Goal: Find specific page/section: Find specific page/section

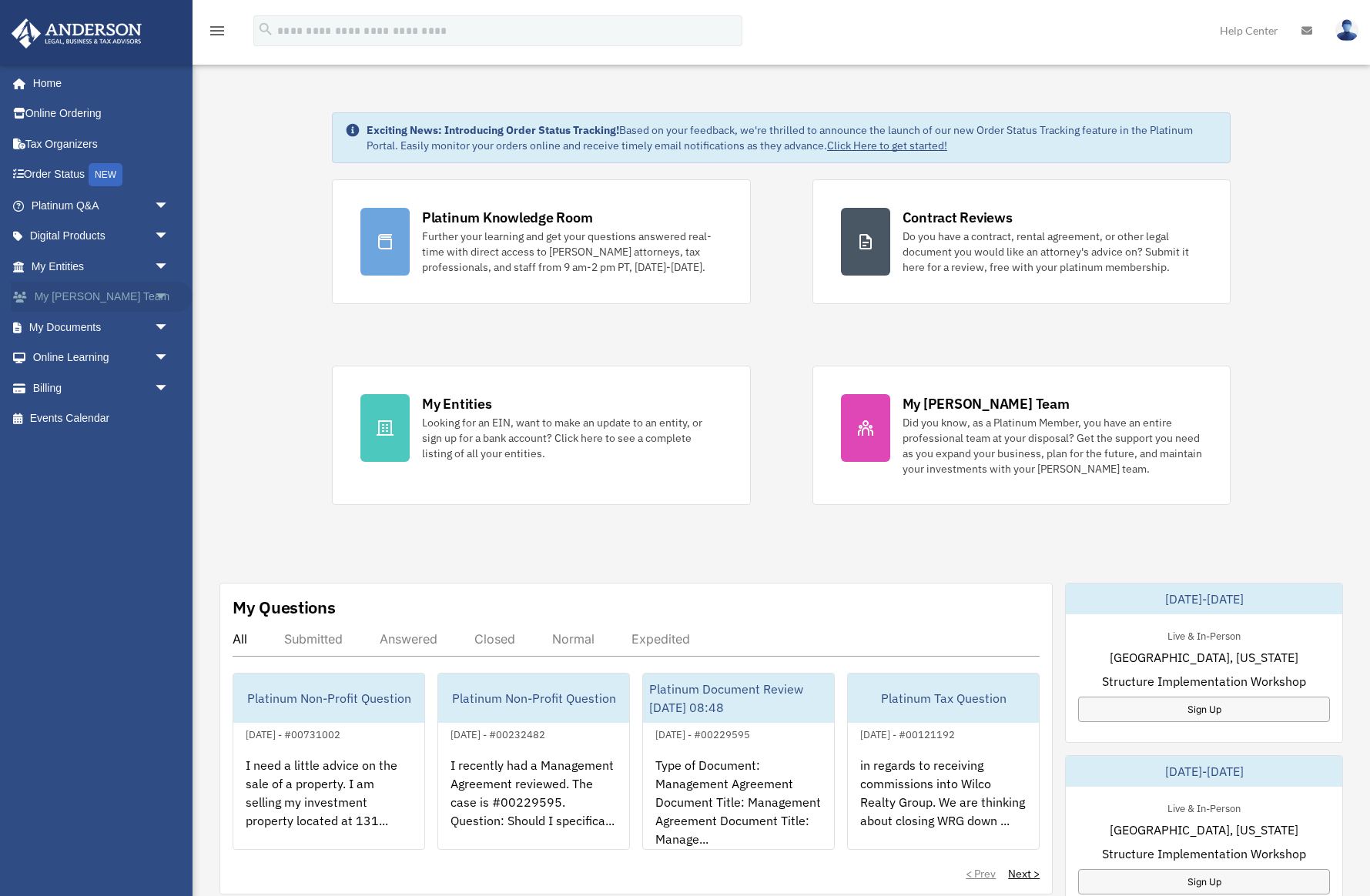
click at [91, 292] on link "My Anderson Team arrow_drop_down" at bounding box center [101, 297] width 182 height 30
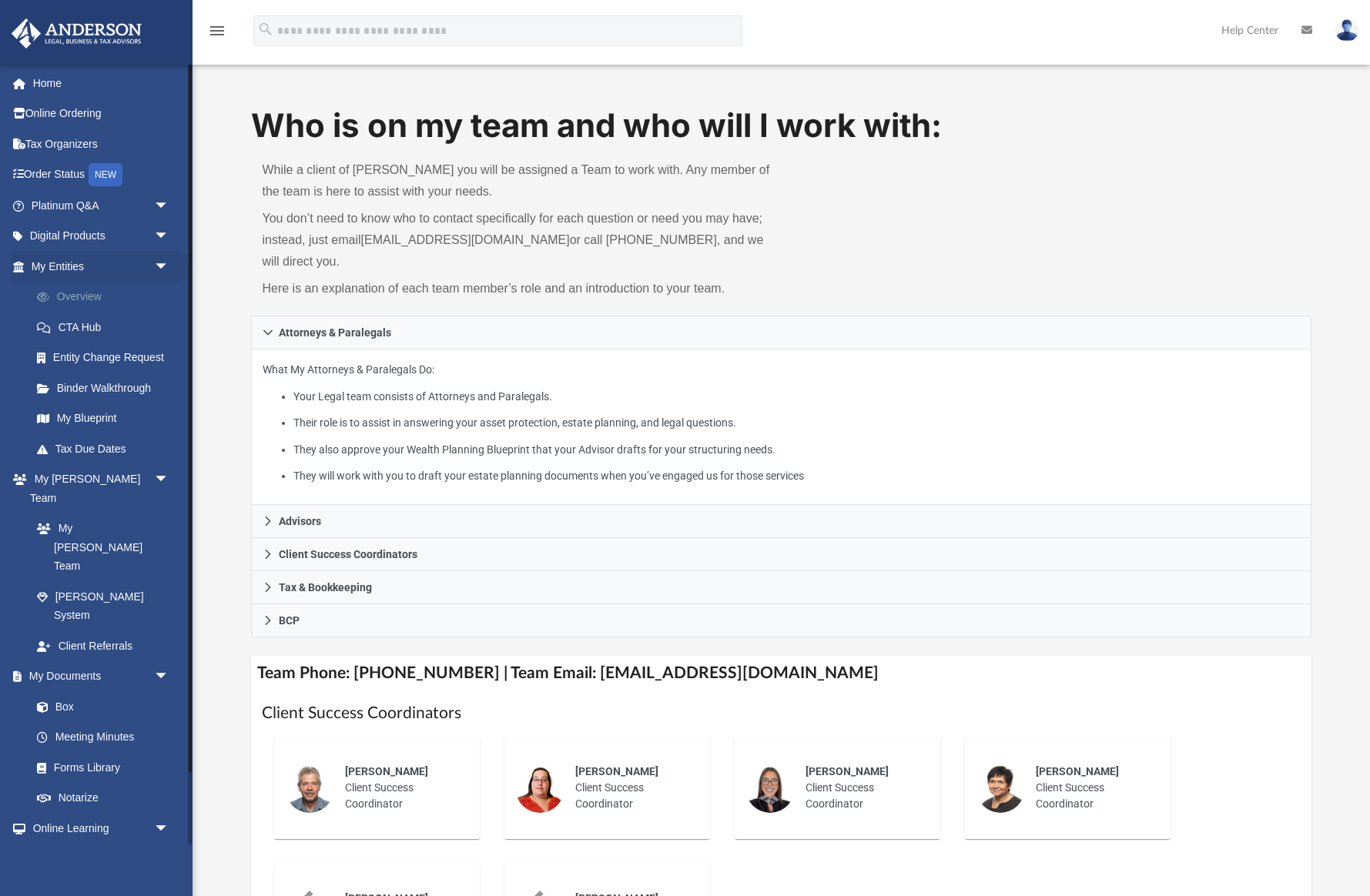
click at [74, 294] on link "Overview" at bounding box center [107, 297] width 171 height 30
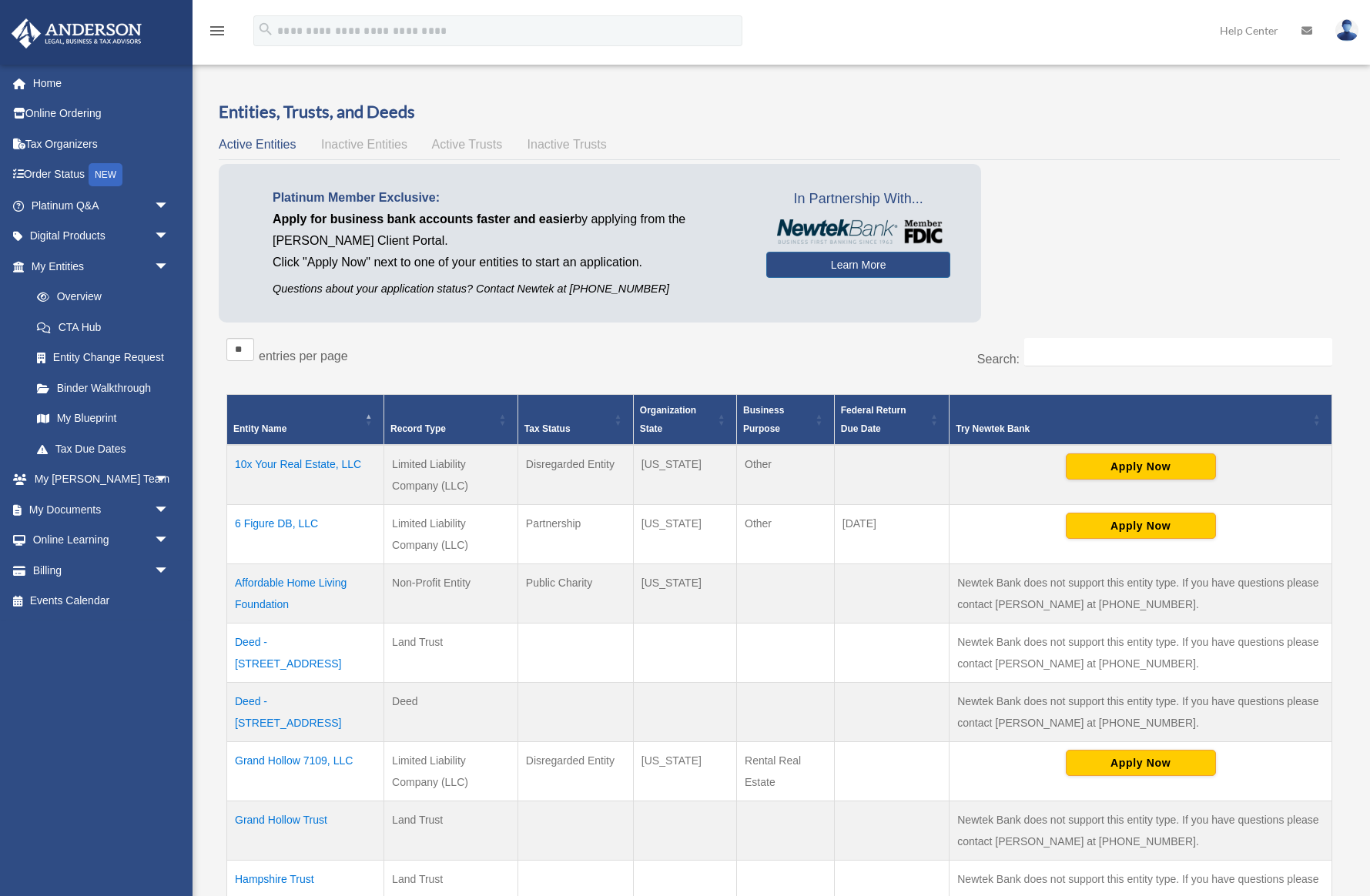
click at [317, 524] on td "6 Figure DB, LLC" at bounding box center [306, 535] width 157 height 59
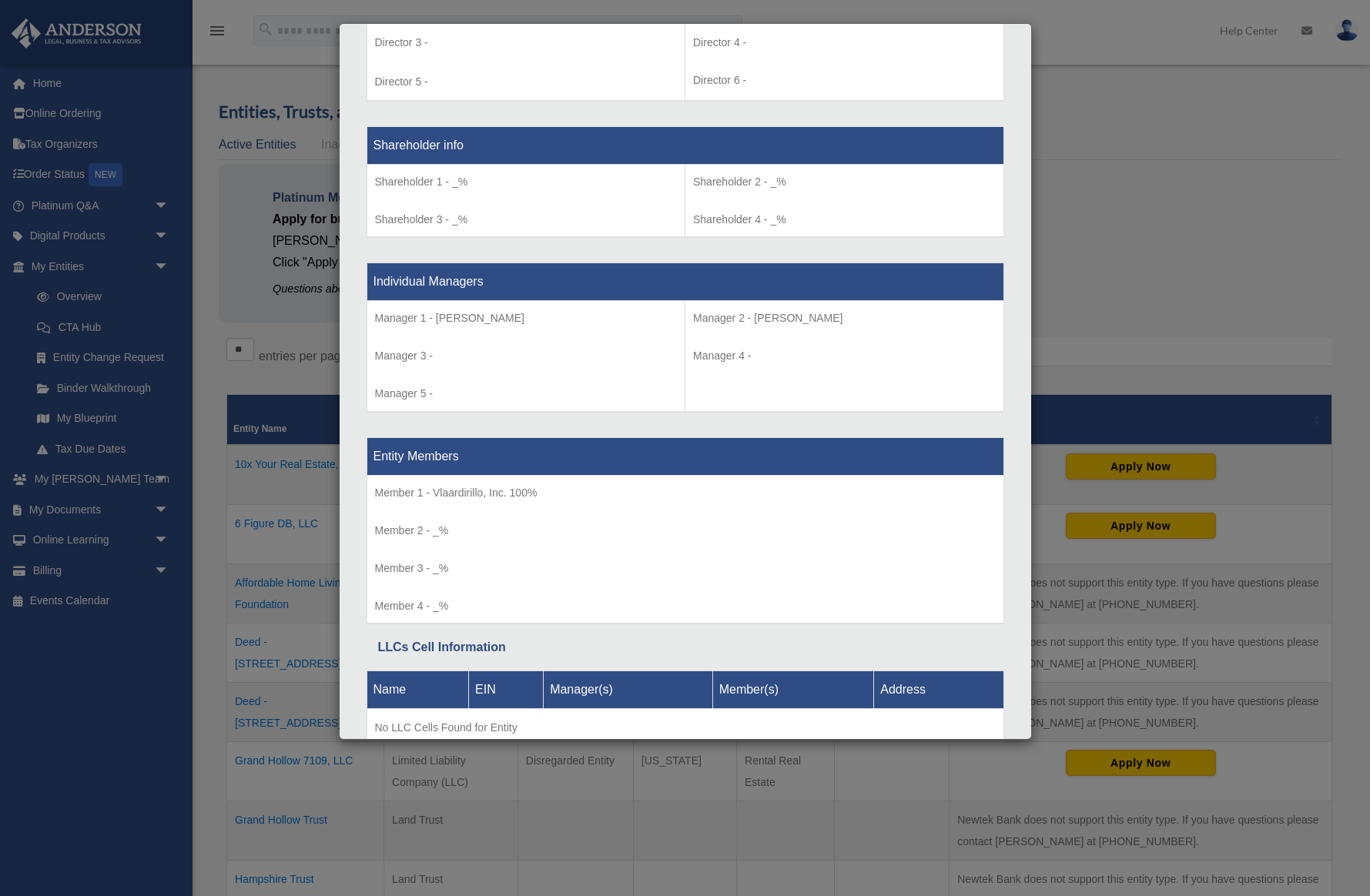
scroll to position [1349, 0]
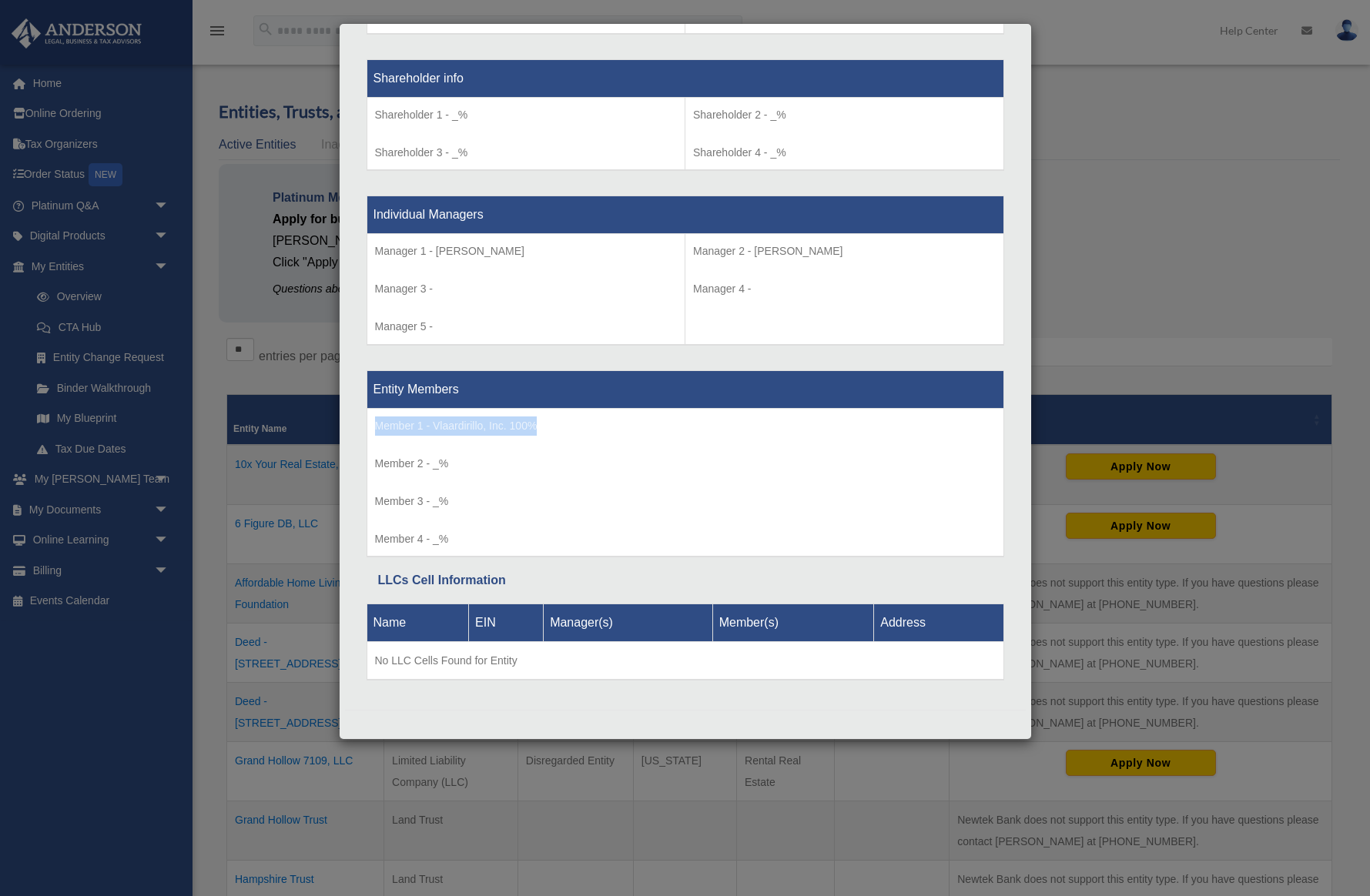
drag, startPoint x: 546, startPoint y: 425, endPoint x: 375, endPoint y: 426, distance: 171.0
click at [375, 426] on p "Member 1 - Vlaardirillo, Inc. 100%" at bounding box center [685, 426] width 621 height 19
click at [710, 477] on td "Member 1 - Vlaardirillo, Inc. 100% Member 2 - _% Member 3 - _%" at bounding box center [685, 482] width 637 height 149
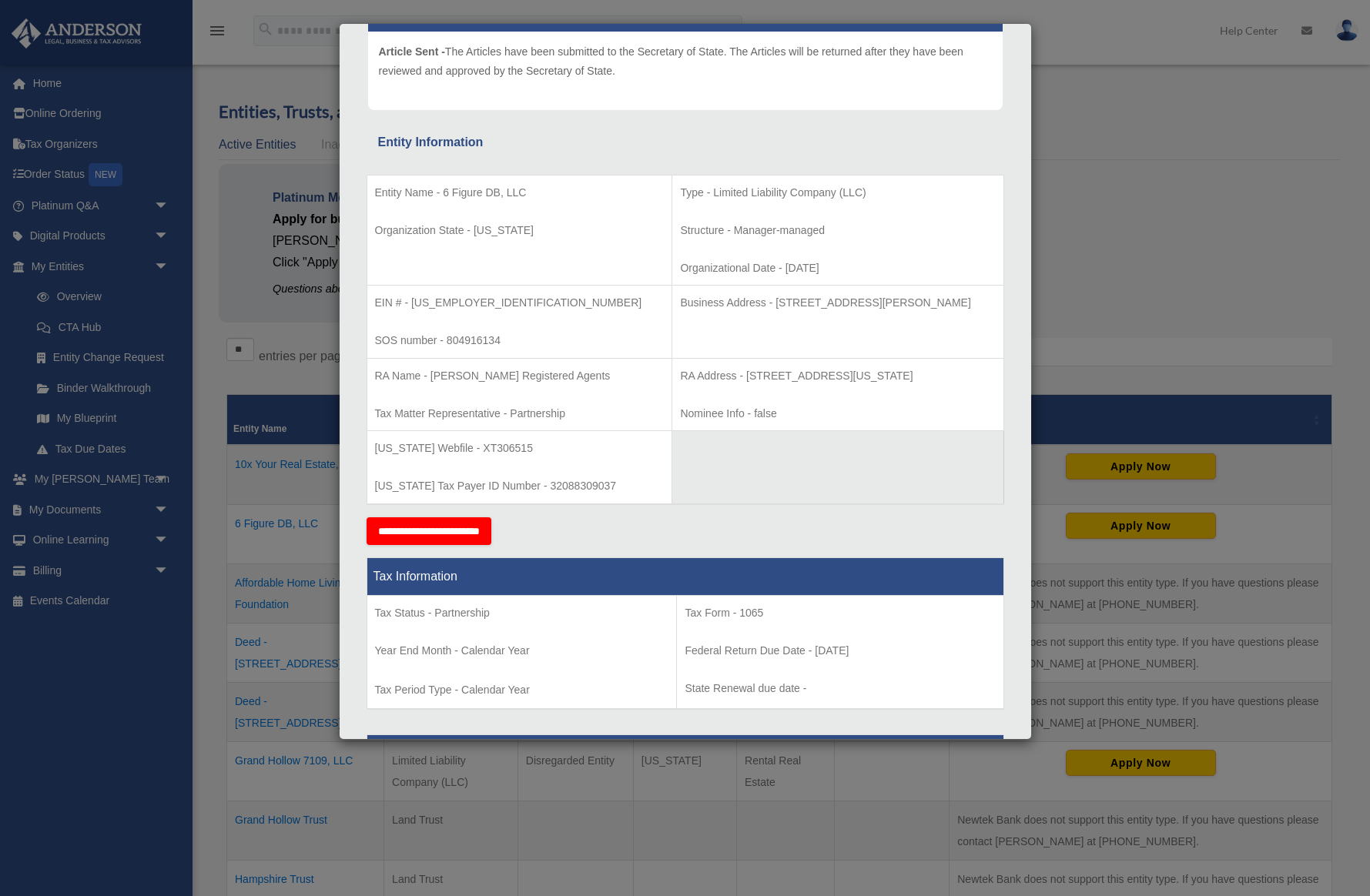
scroll to position [182, 0]
